Goal: Task Accomplishment & Management: Complete application form

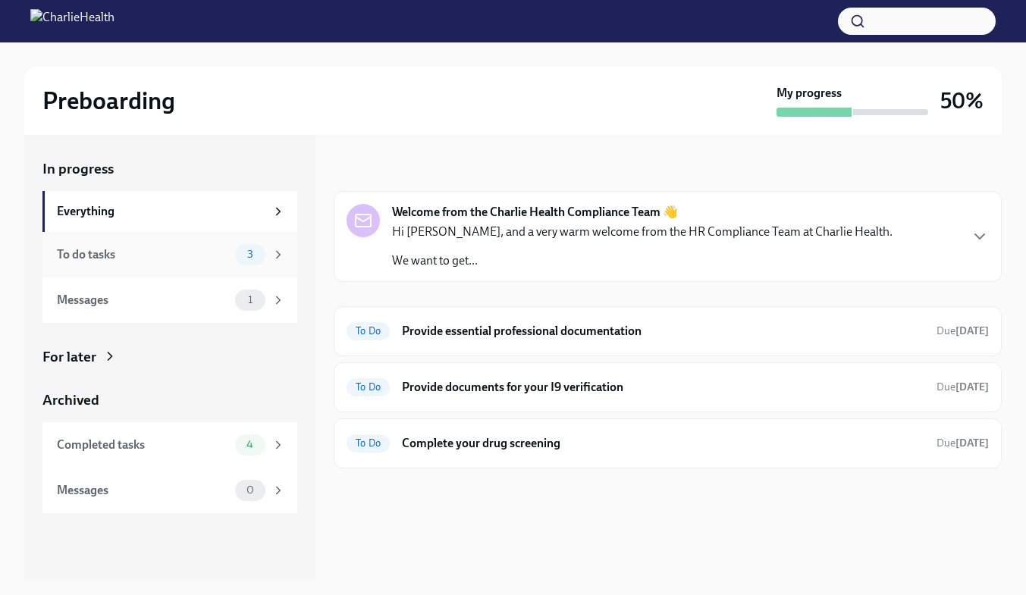
click at [177, 255] on div "To do tasks" at bounding box center [143, 254] width 172 height 17
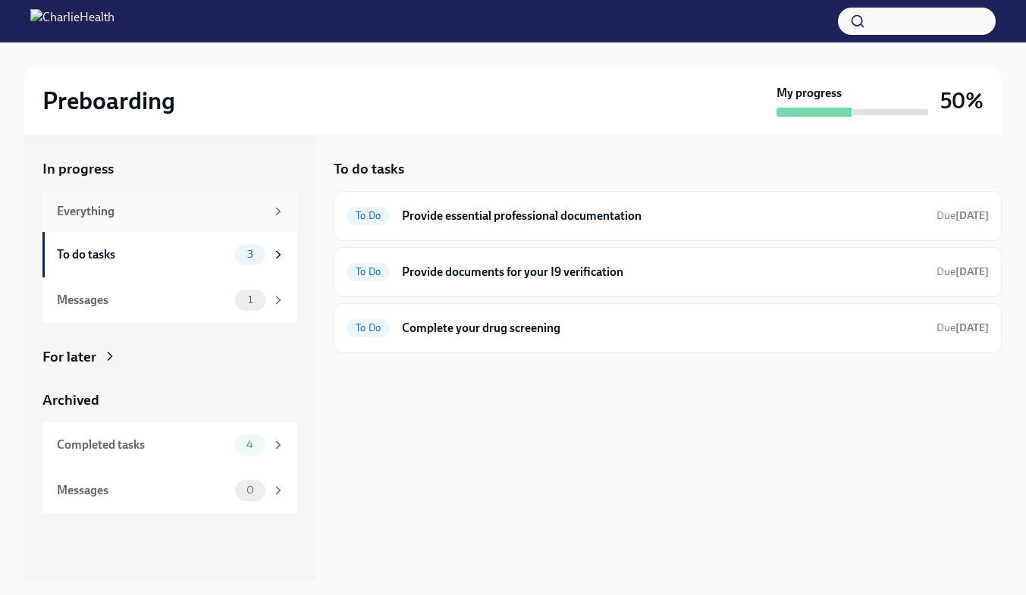
click at [194, 223] on div "Everything" at bounding box center [169, 211] width 255 height 41
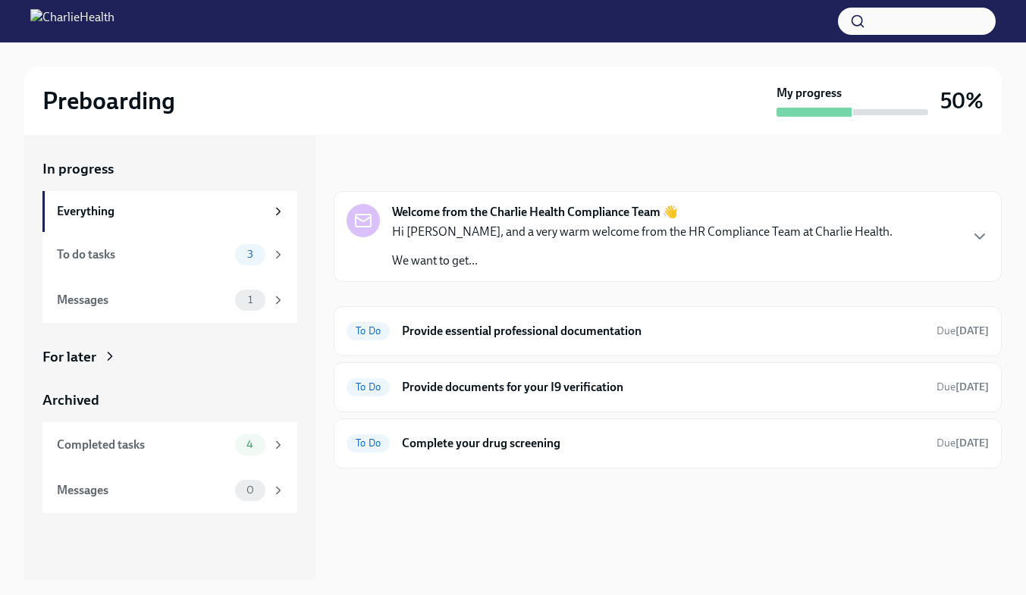
click at [534, 259] on p "We want to get..." at bounding box center [642, 260] width 500 height 17
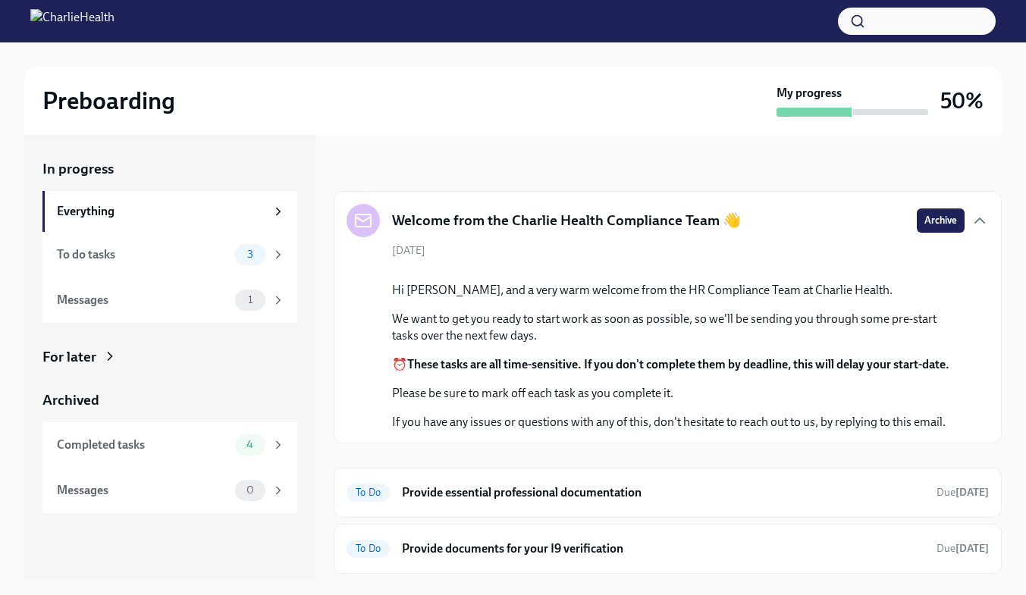
click at [534, 259] on div "[DATE] Hi [PERSON_NAME], and a very warm welcome from the HR Compliance Team at…" at bounding box center [667, 336] width 642 height 187
click at [970, 222] on icon "button" at bounding box center [979, 221] width 18 height 18
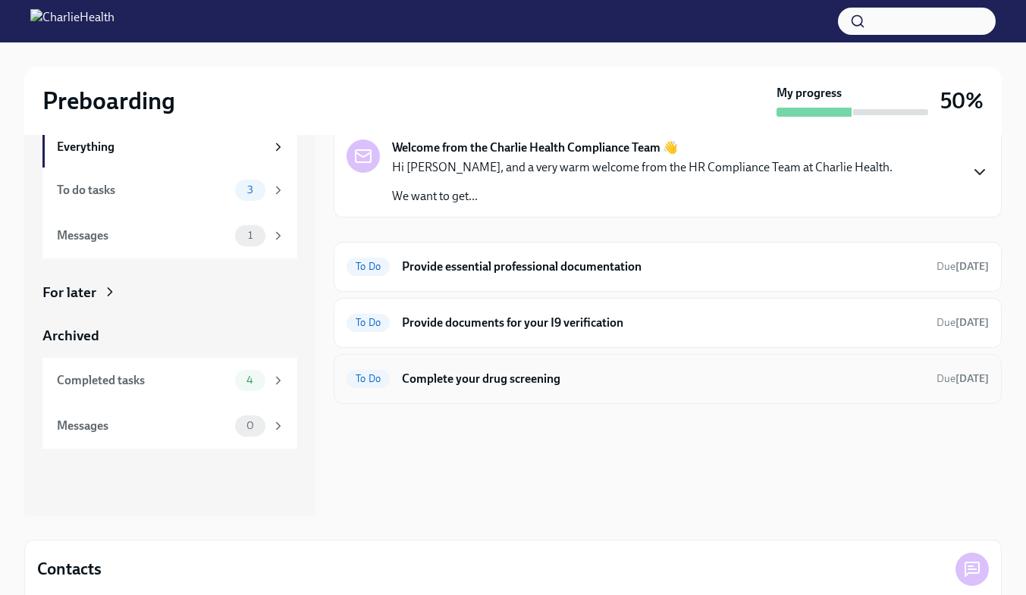
scroll to position [65, 0]
click at [174, 381] on div "Completed tasks" at bounding box center [143, 379] width 172 height 17
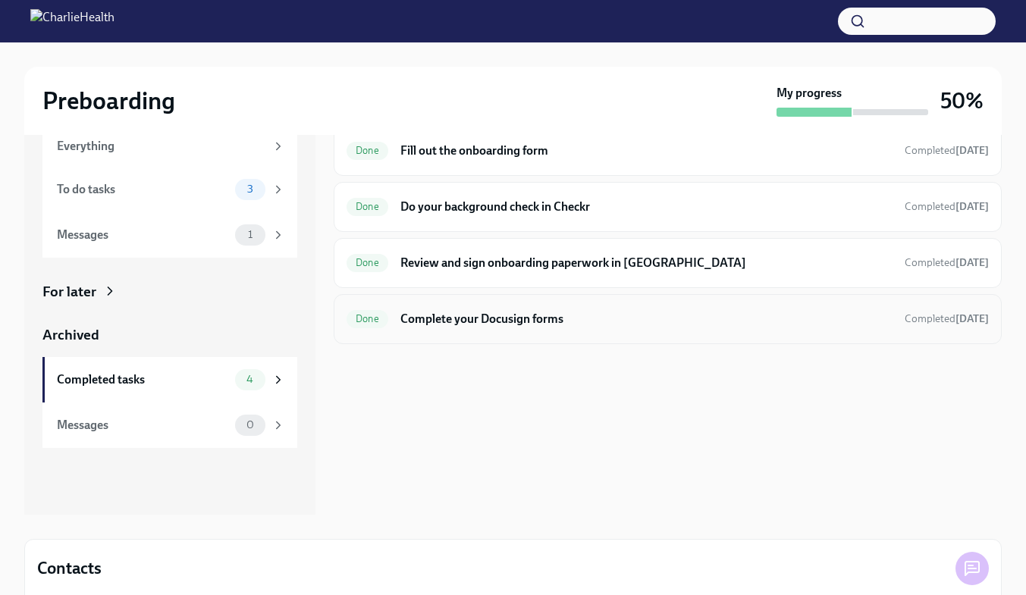
click at [498, 312] on h6 "Complete your Docusign forms" at bounding box center [646, 319] width 492 height 17
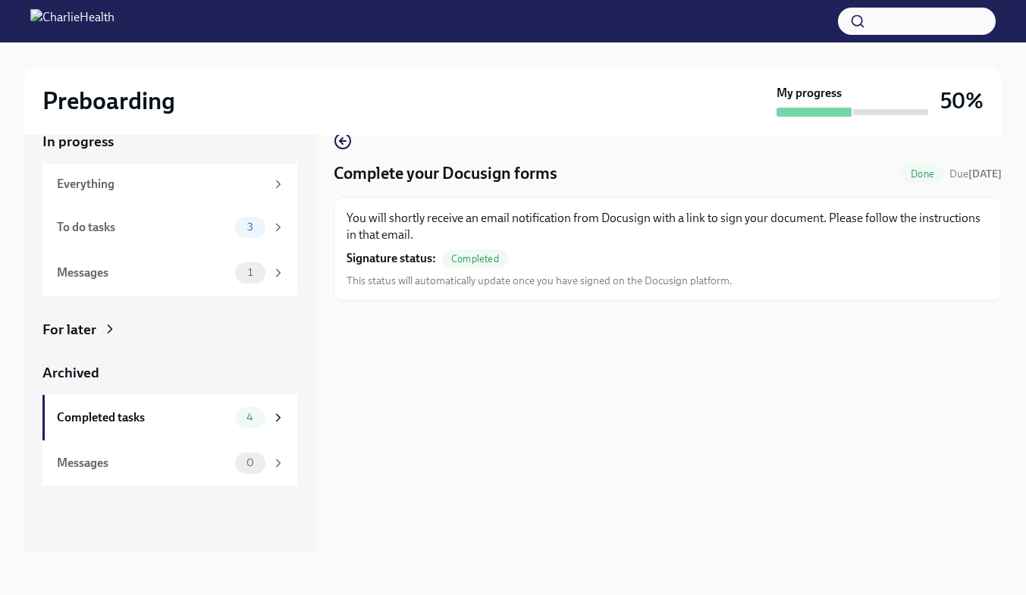
scroll to position [27, 0]
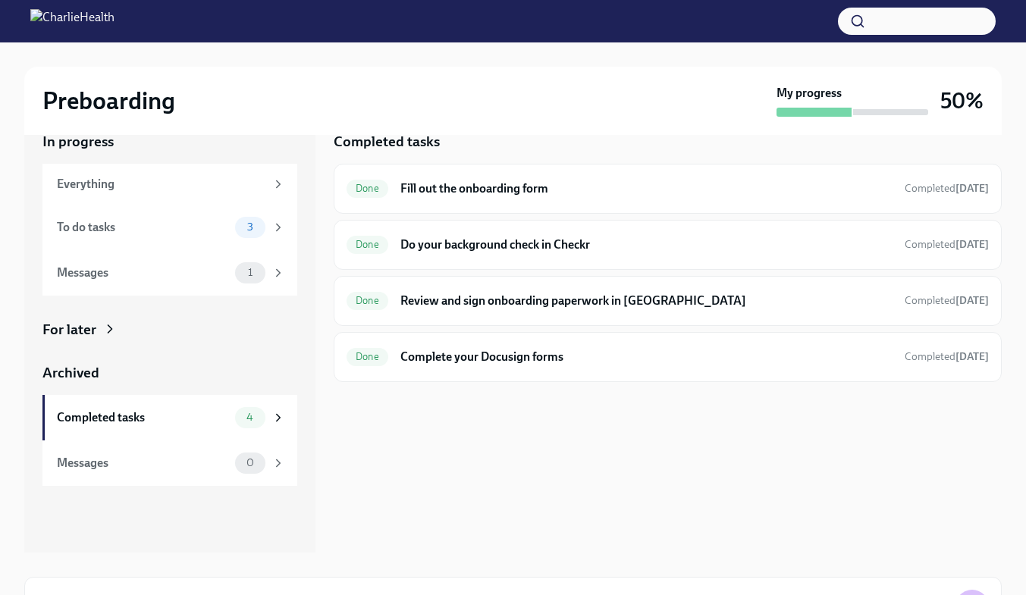
scroll to position [65, 0]
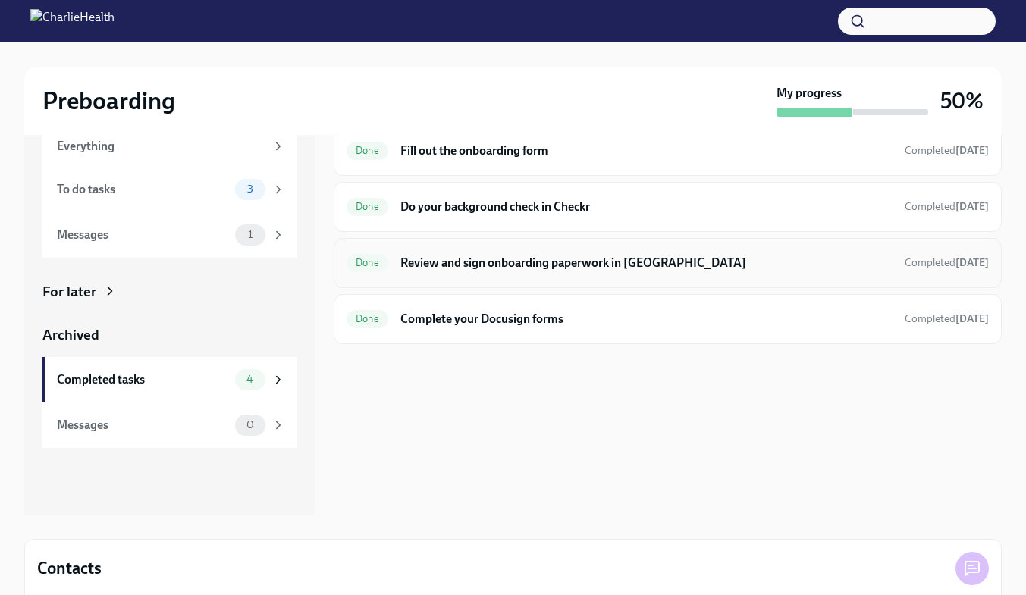
click at [509, 274] on div "Done Review and sign onboarding paperwork in [GEOGRAPHIC_DATA] Completed [DATE]" at bounding box center [667, 263] width 642 height 24
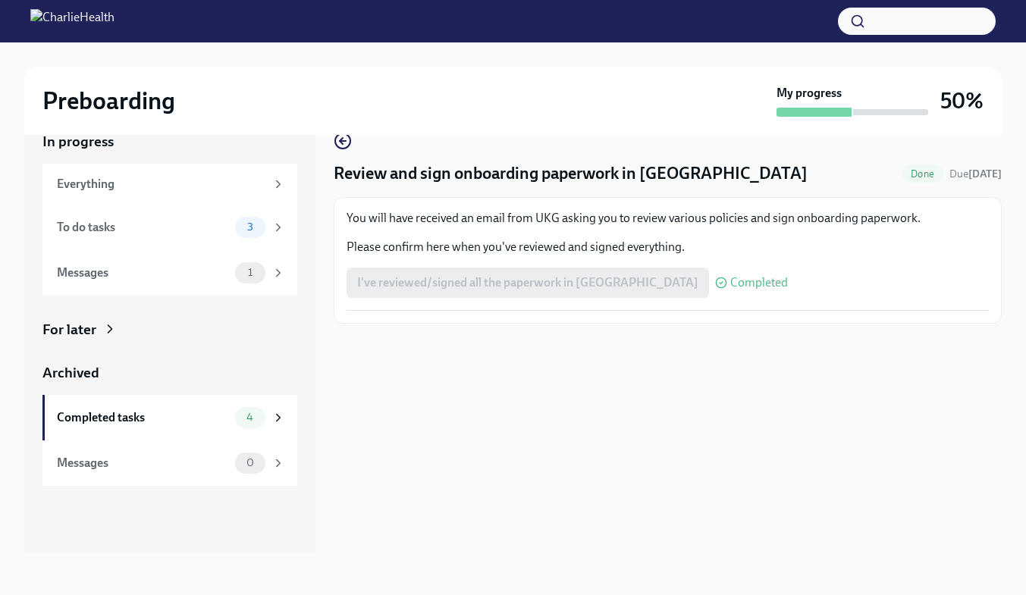
scroll to position [27, 0]
click at [343, 144] on icon "button" at bounding box center [341, 141] width 3 height 6
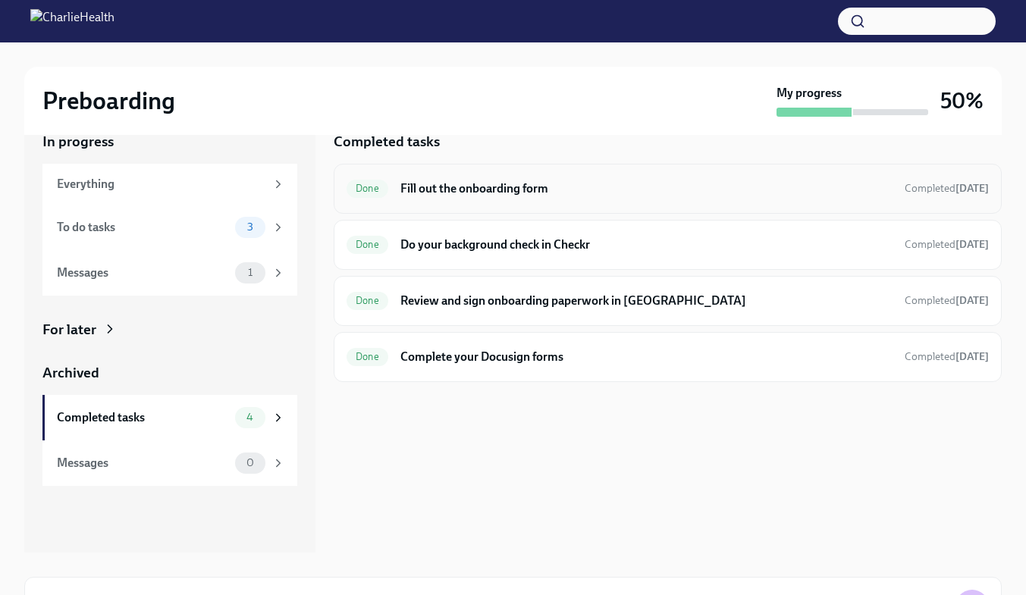
click at [472, 200] on div "Done Fill out the onboarding form Completed [DATE]" at bounding box center [667, 189] width 642 height 24
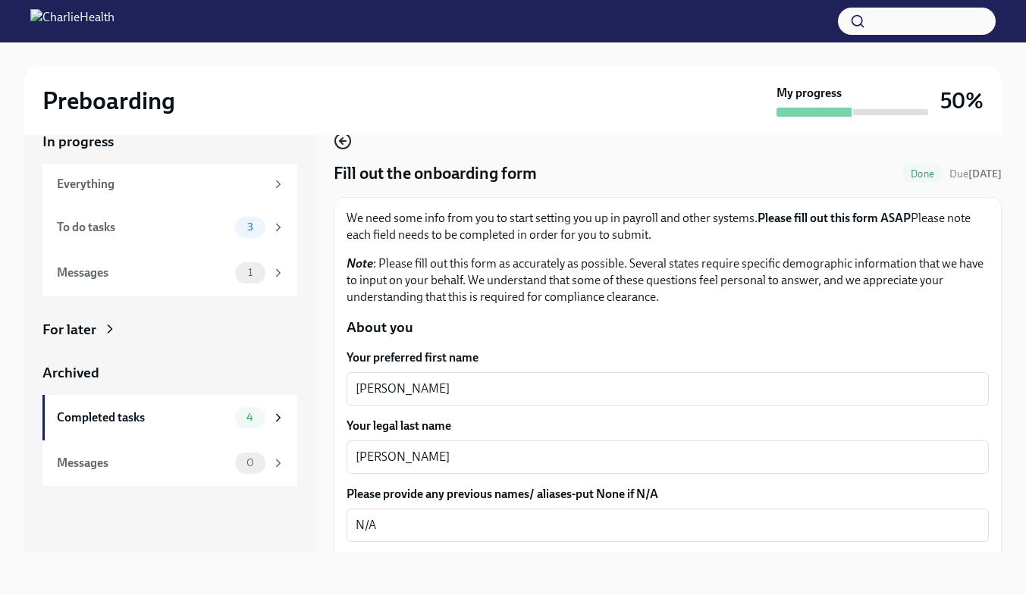
click at [346, 146] on icon "button" at bounding box center [343, 141] width 18 height 18
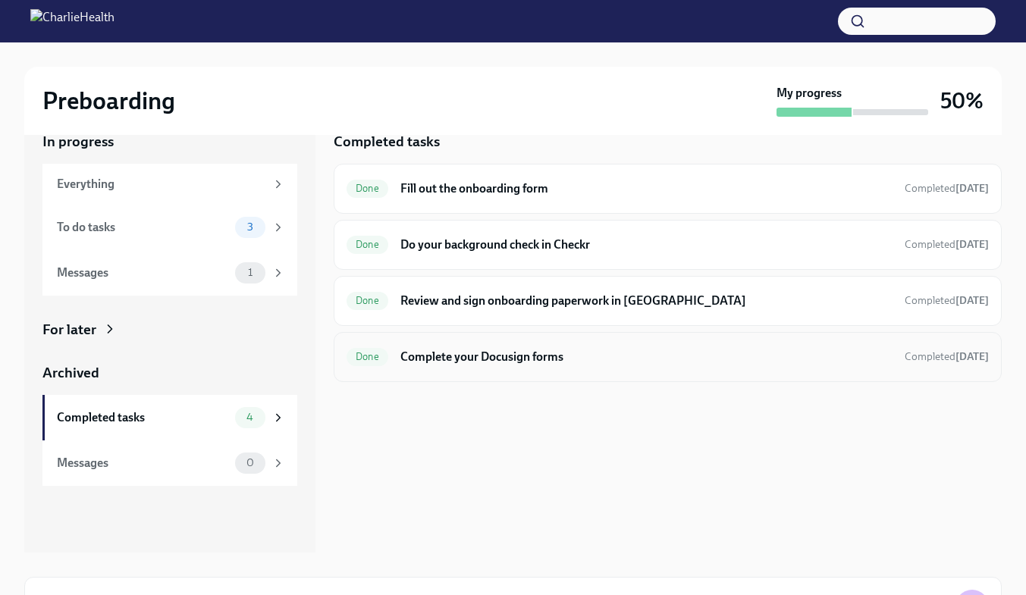
click at [365, 351] on span "Done" at bounding box center [367, 356] width 42 height 11
